Goal: Understand process/instructions

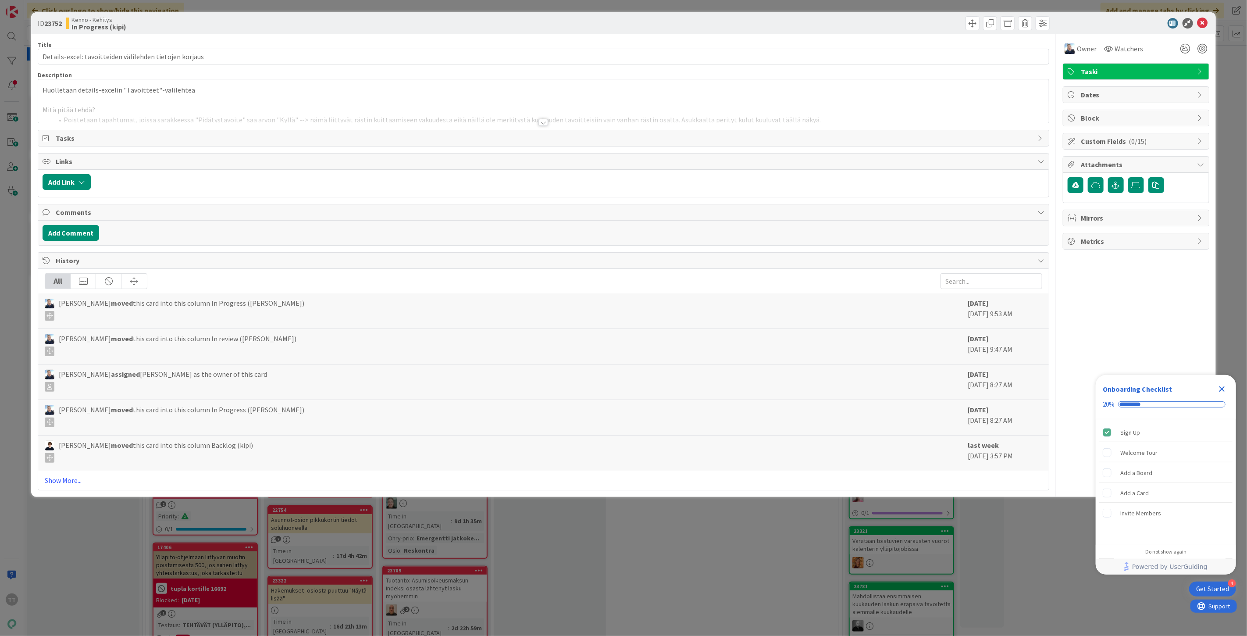
click at [543, 122] on div at bounding box center [543, 122] width 10 height 7
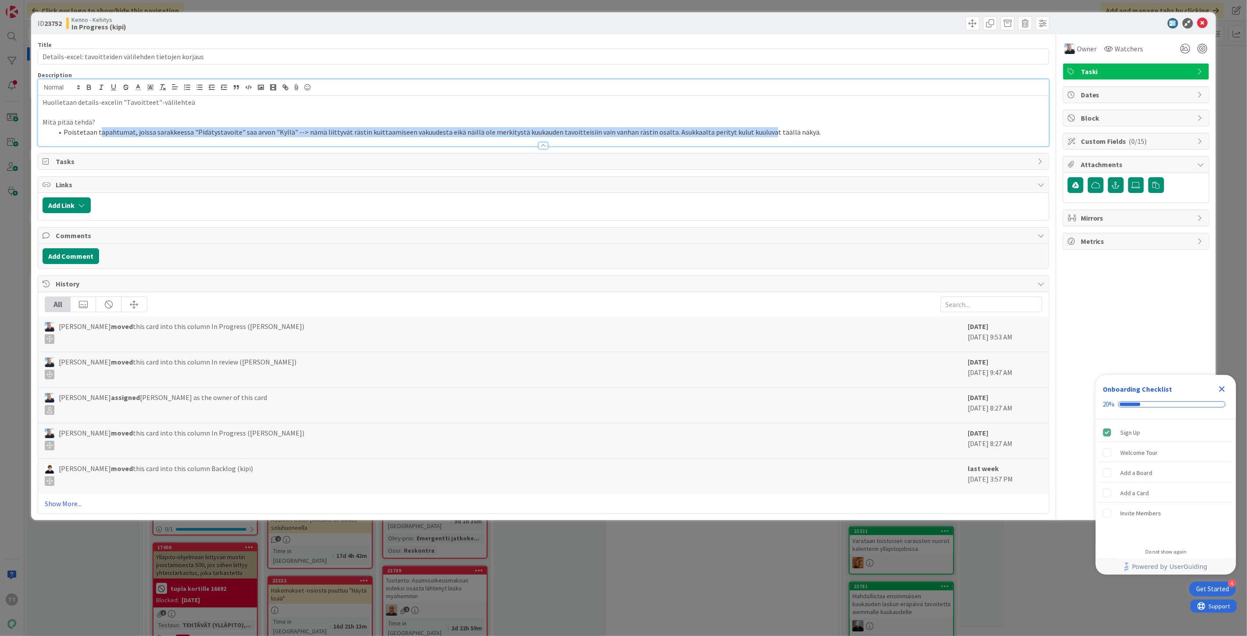
drag, startPoint x: 117, startPoint y: 128, endPoint x: 751, endPoint y: 133, distance: 634.7
click at [751, 133] on li "Poistetaan tapahtumat, joissa sarakkeessa "Pidätystavoite" saa arvon "Kyllä" --…" at bounding box center [548, 132] width 991 height 10
drag, startPoint x: 768, startPoint y: 132, endPoint x: 136, endPoint y: 133, distance: 631.6
click at [136, 133] on li "Poistetaan tapahtumat, joissa sarakkeessa "Pidätystavoite" saa arvon "Kyllä" --…" at bounding box center [548, 132] width 991 height 10
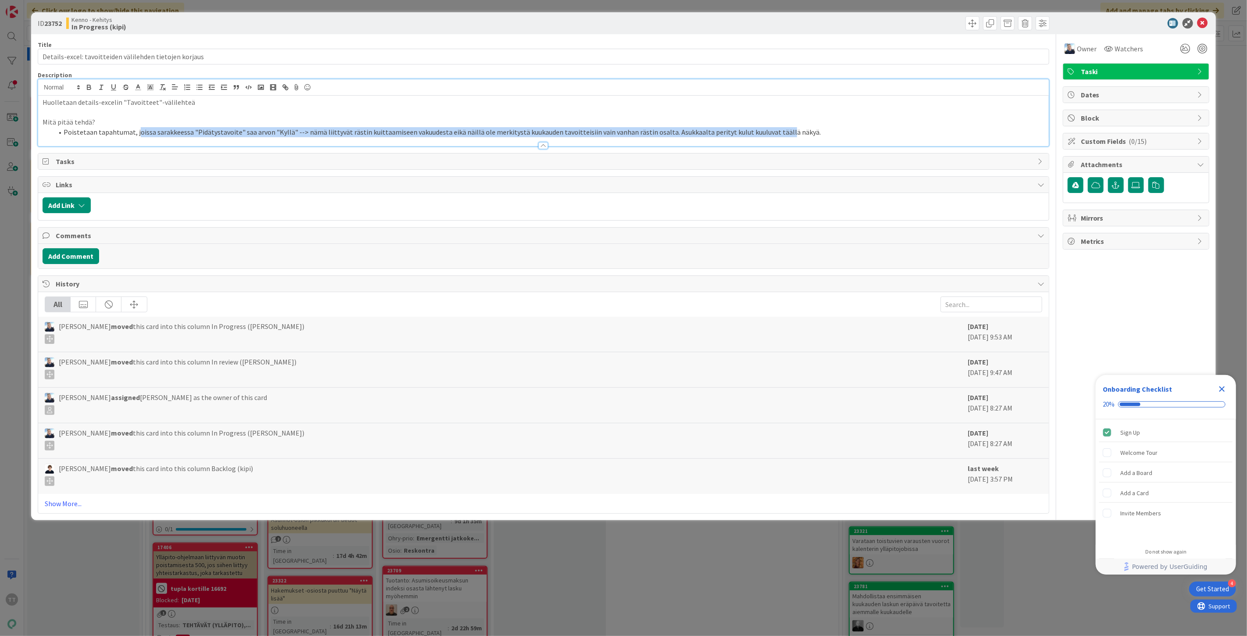
click at [136, 133] on li "Poistetaan tapahtumat, joissa sarakkeessa "Pidätystavoite" saa arvon "Kyllä" --…" at bounding box center [548, 132] width 991 height 10
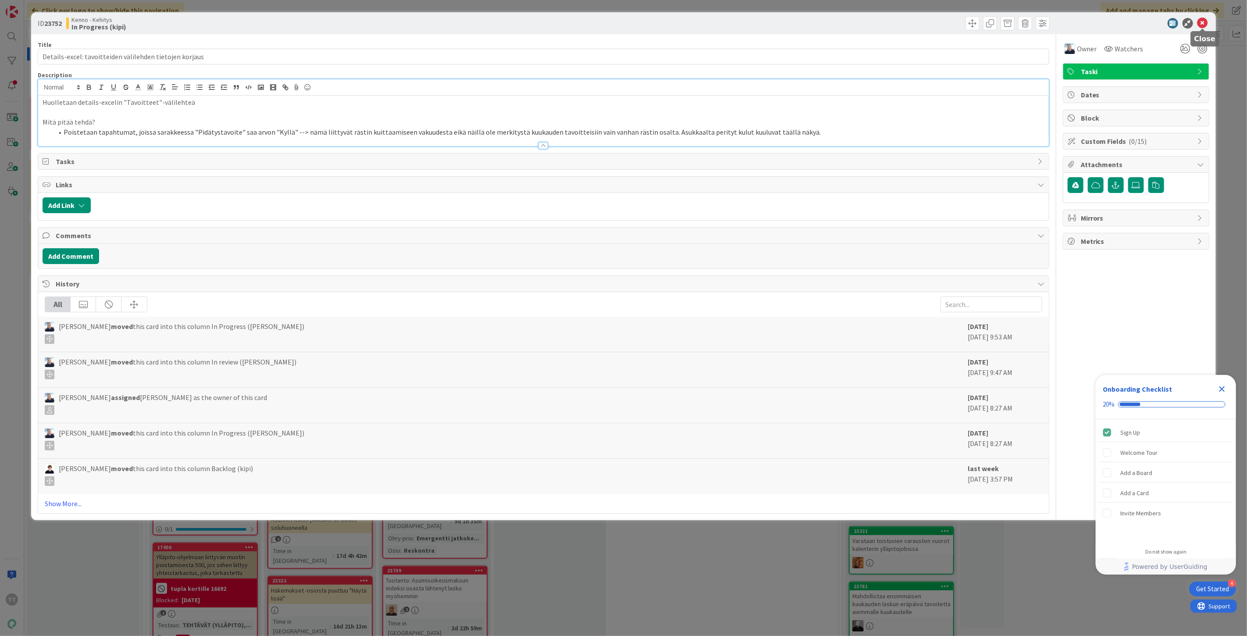
click at [1205, 24] on icon at bounding box center [1202, 23] width 11 height 11
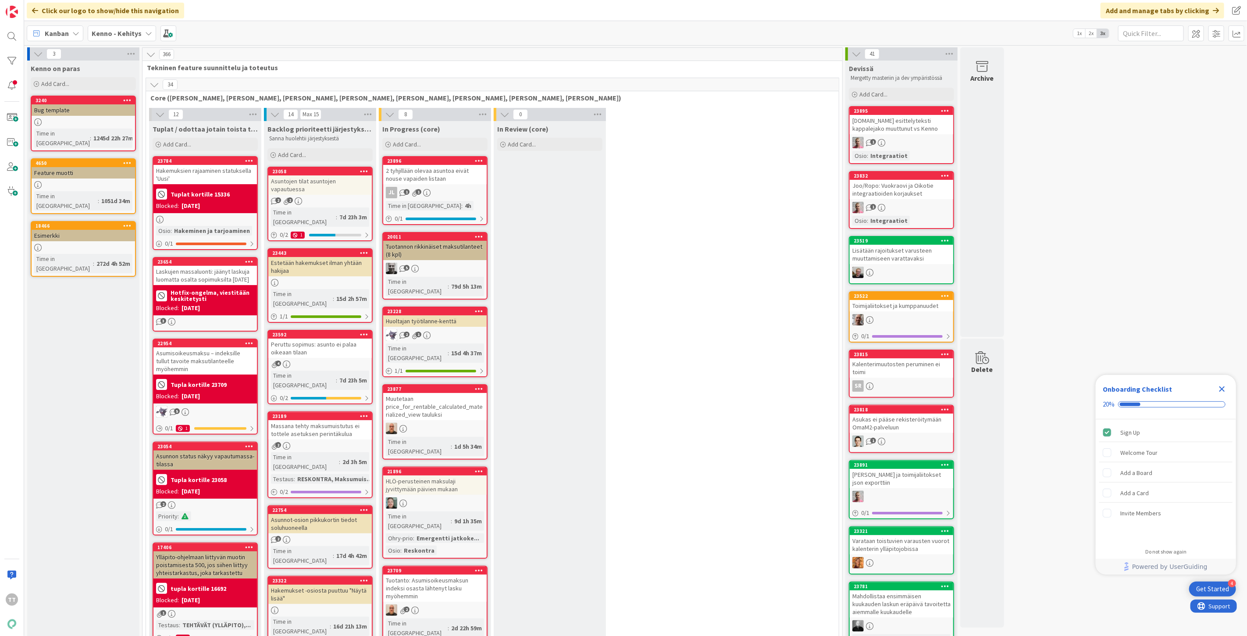
click at [1220, 388] on icon "Close Checklist" at bounding box center [1222, 389] width 6 height 6
